Goal: Task Accomplishment & Management: Manage account settings

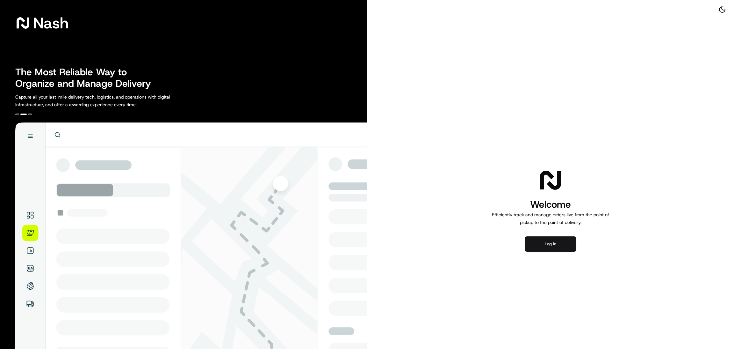
click at [546, 242] on button "Log in" at bounding box center [550, 243] width 51 height 15
